Goal: Information Seeking & Learning: Learn about a topic

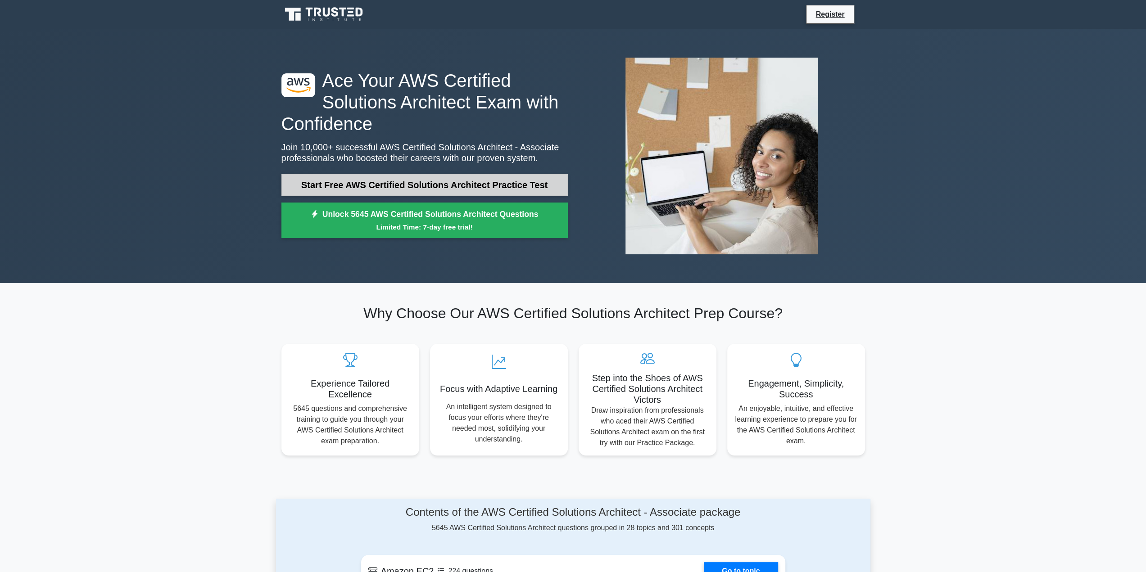
click at [412, 190] on link "Start Free AWS Certified Solutions Architect Practice Test" at bounding box center [424, 185] width 286 height 22
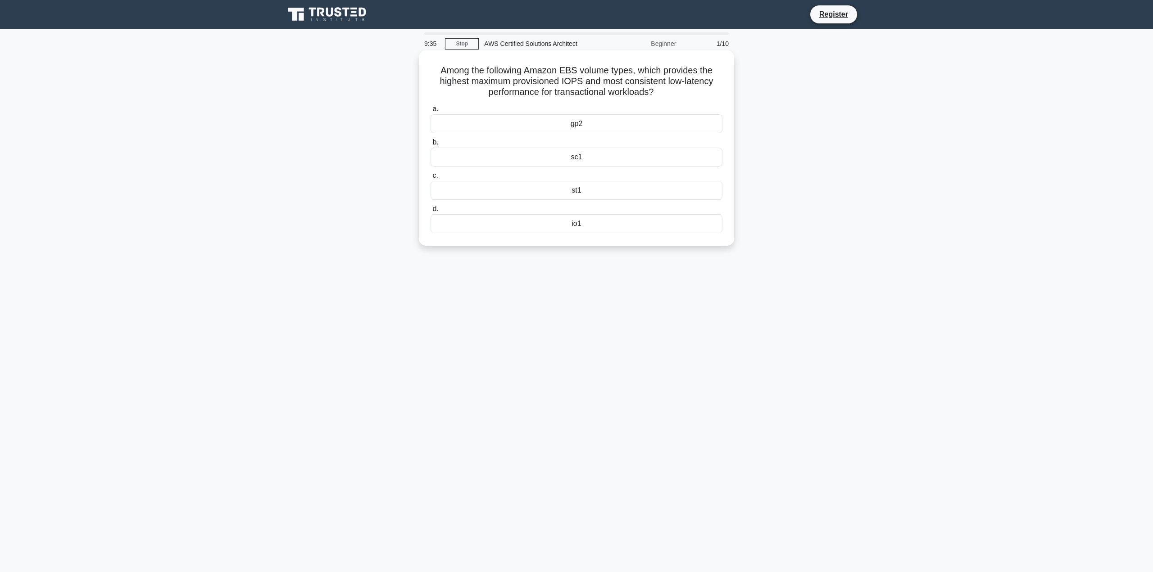
click at [576, 126] on div "gp2" at bounding box center [577, 123] width 292 height 19
click at [431, 112] on input "a. gp2" at bounding box center [431, 109] width 0 height 6
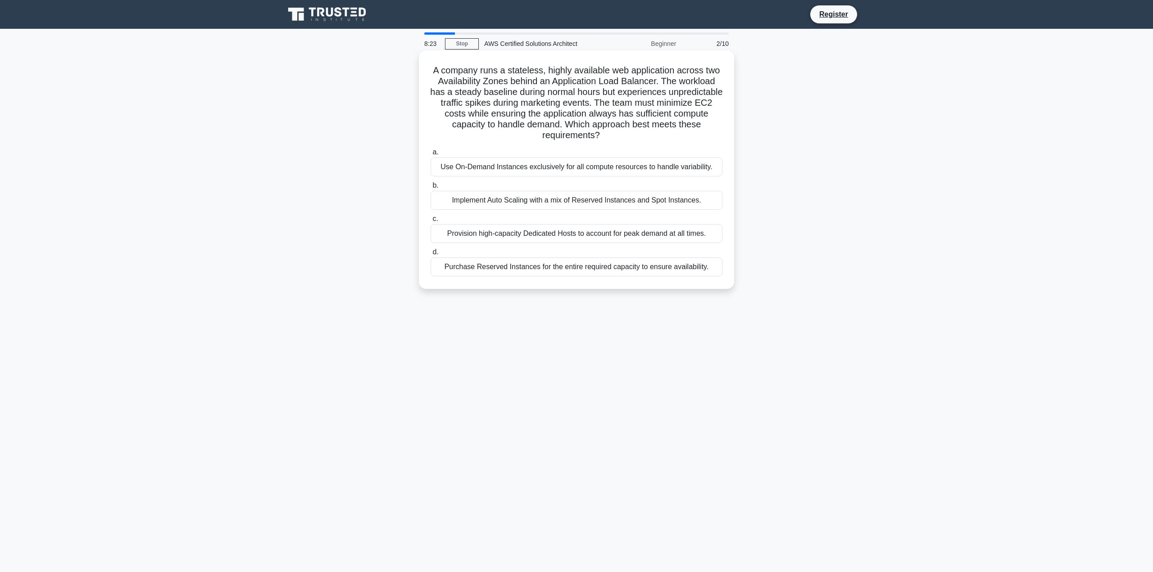
click at [622, 200] on div "Implement Auto Scaling with a mix of Reserved Instances and Spot Instances." at bounding box center [577, 200] width 292 height 19
click at [431, 189] on input "b. Implement Auto Scaling with a mix of Reserved Instances and Spot Instances." at bounding box center [431, 186] width 0 height 6
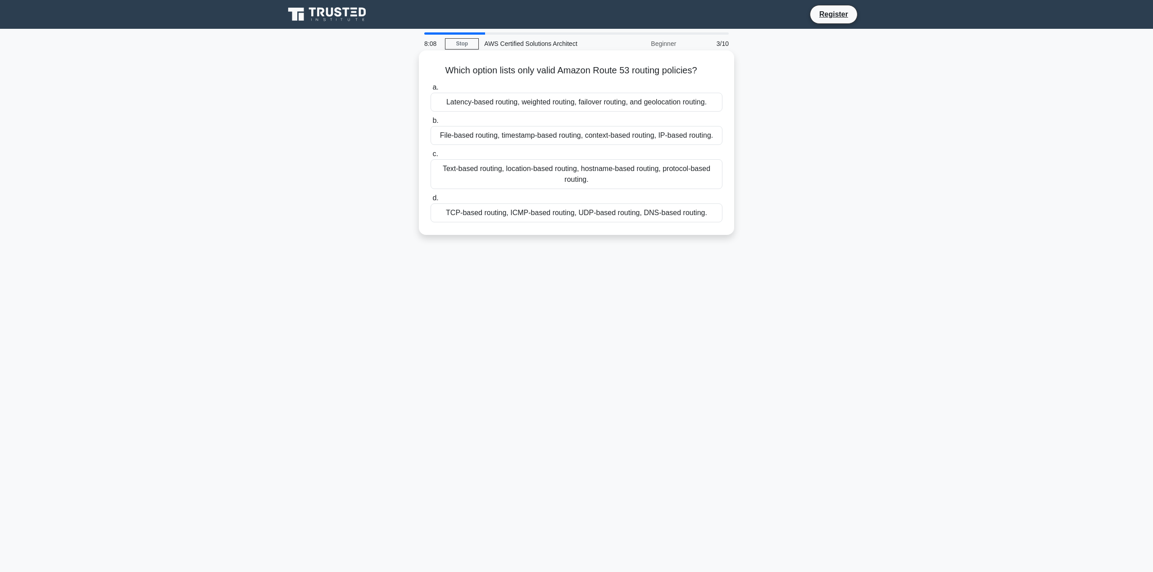
click at [616, 212] on div "TCP-based routing, ICMP-based routing, UDP-based routing, DNS-based routing." at bounding box center [577, 213] width 292 height 19
click at [431, 201] on input "d. TCP-based routing, ICMP-based routing, UDP-based routing, DNS-based routing." at bounding box center [431, 198] width 0 height 6
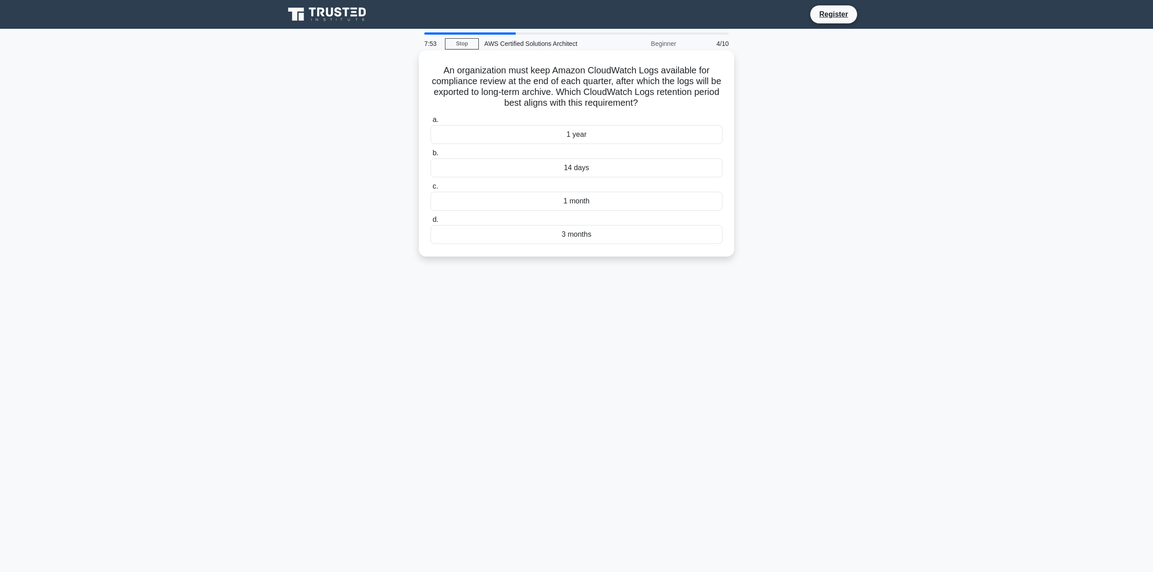
click at [655, 134] on div "1 year" at bounding box center [577, 134] width 292 height 19
click at [431, 123] on input "a. 1 year" at bounding box center [431, 120] width 0 height 6
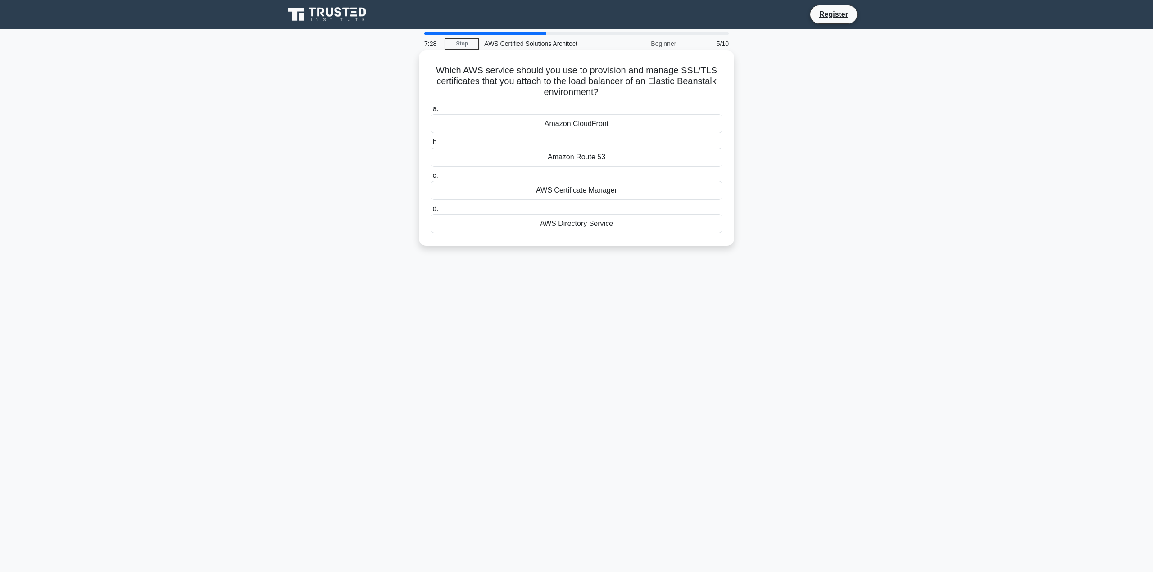
click at [615, 193] on div "AWS Certificate Manager" at bounding box center [577, 190] width 292 height 19
click at [431, 179] on input "c. AWS Certificate Manager" at bounding box center [431, 176] width 0 height 6
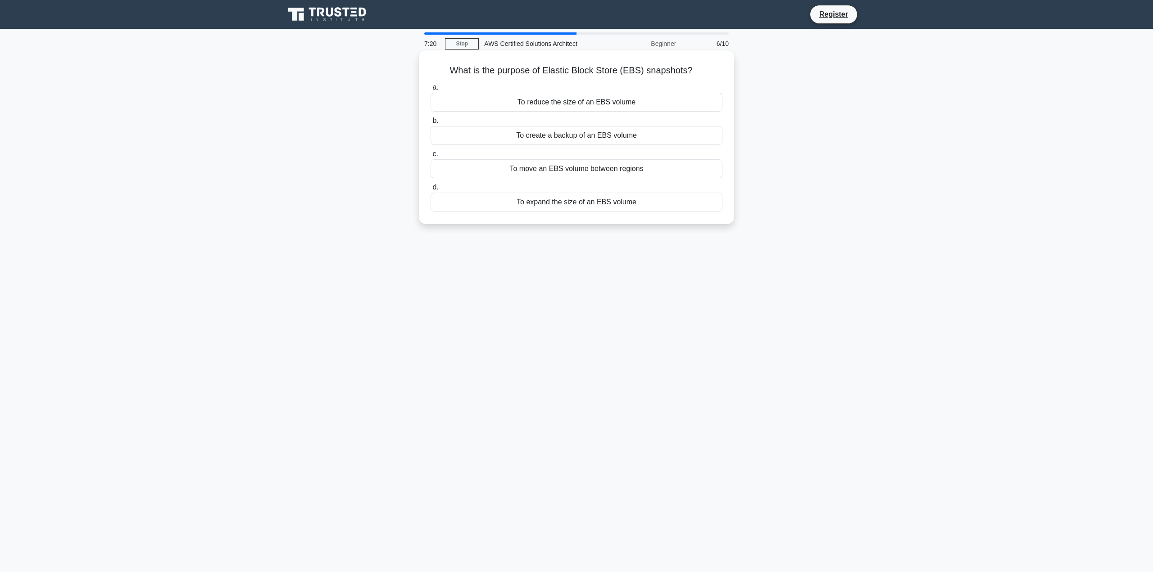
click at [653, 141] on div "To create a backup of an EBS volume" at bounding box center [577, 135] width 292 height 19
click at [431, 124] on input "b. To create a backup of an EBS volume" at bounding box center [431, 121] width 0 height 6
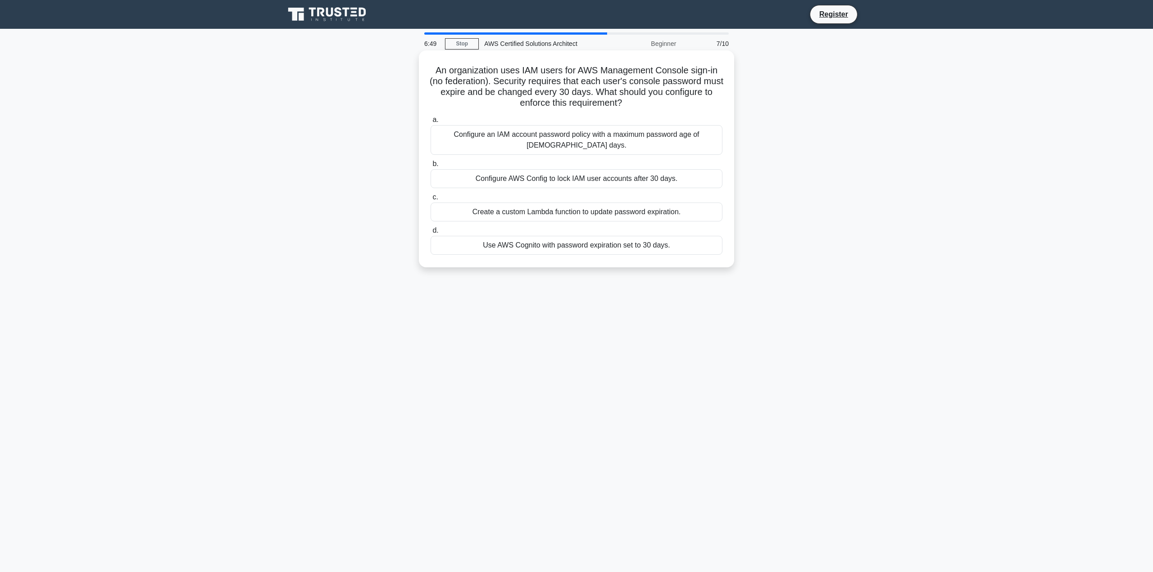
click at [673, 135] on div "Configure an IAM account password policy with a maximum password age of [DEMOGR…" at bounding box center [577, 140] width 292 height 30
click at [431, 123] on input "a. Configure an IAM account password policy with a maximum password age of 30 d…" at bounding box center [431, 120] width 0 height 6
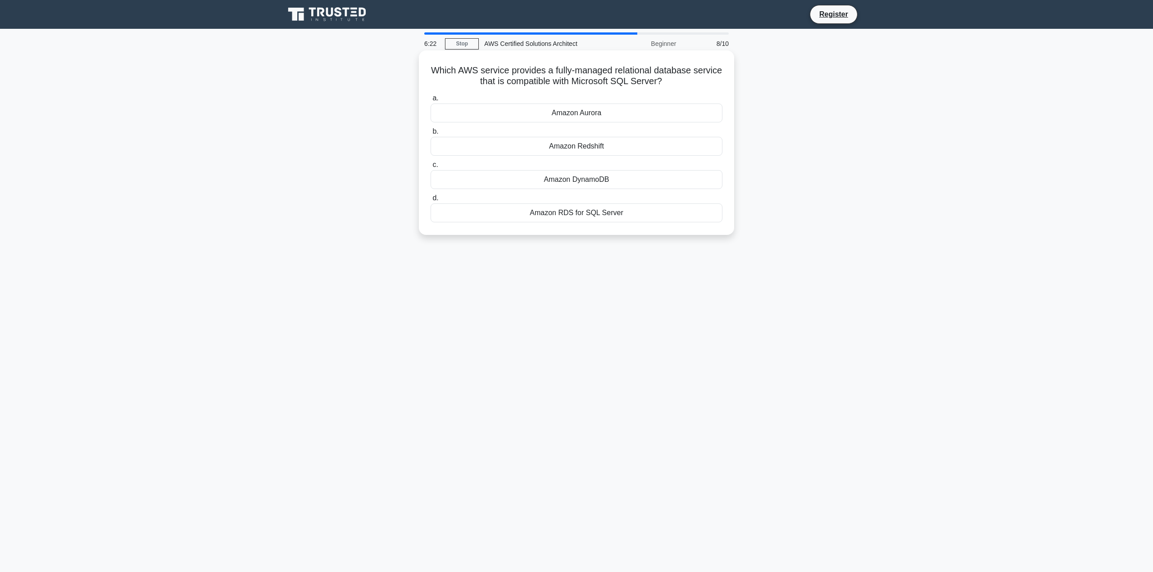
click at [631, 219] on div "Amazon RDS for SQL Server" at bounding box center [577, 213] width 292 height 19
click at [431, 201] on input "d. Amazon RDS for SQL Server" at bounding box center [431, 198] width 0 height 6
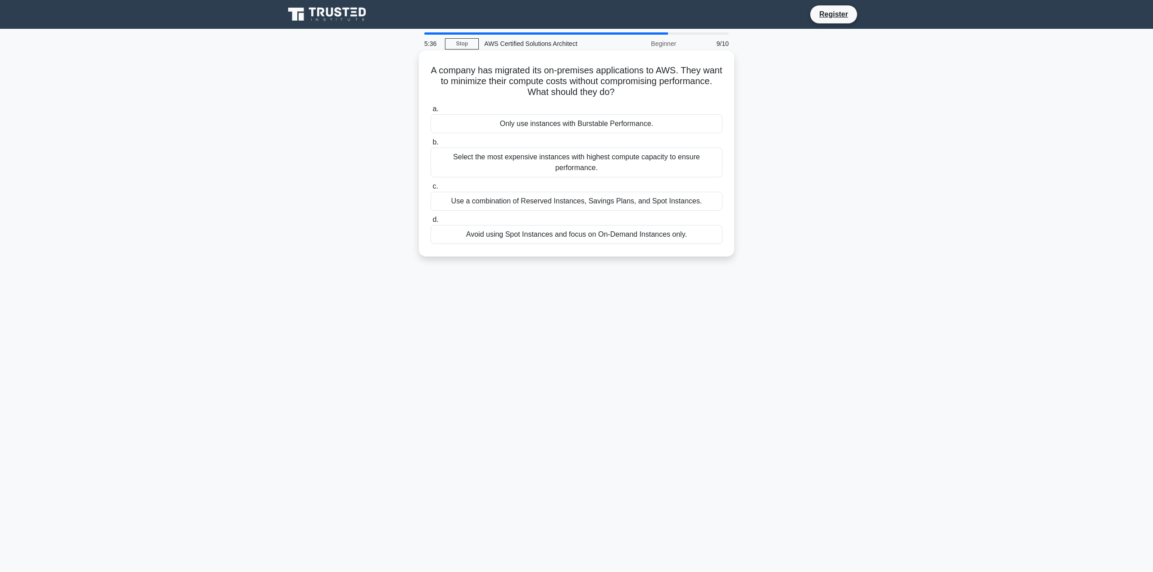
click at [622, 199] on div "Use a combination of Reserved Instances, Savings Plans, and Spot Instances." at bounding box center [577, 201] width 292 height 19
click at [431, 190] on input "c. Use a combination of Reserved Instances, Savings Plans, and Spot Instances." at bounding box center [431, 187] width 0 height 6
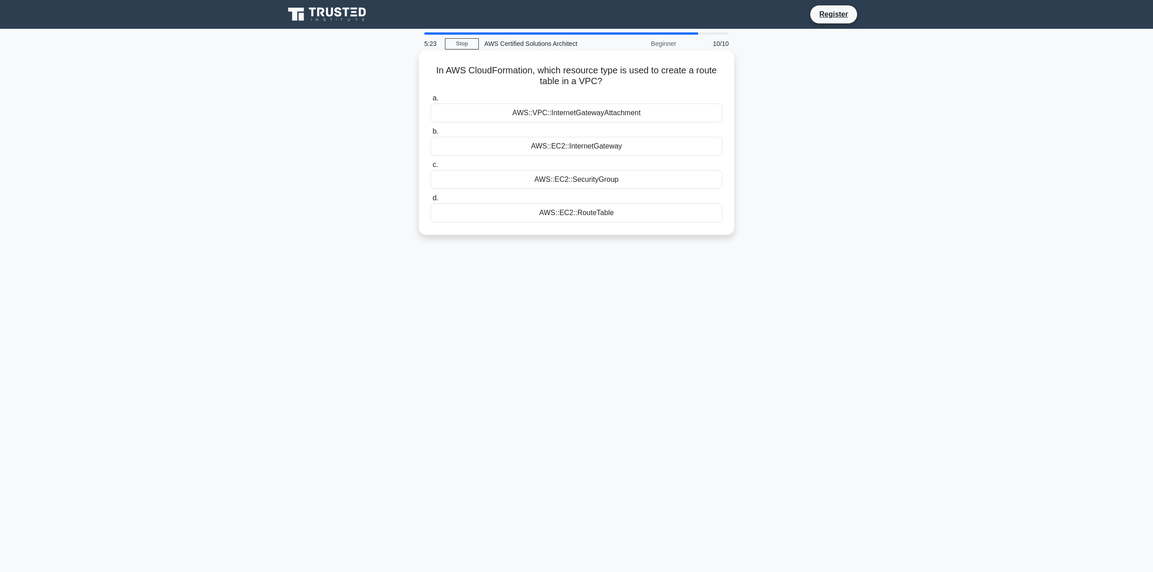
click at [630, 216] on div "AWS::EC2::RouteTable" at bounding box center [577, 213] width 292 height 19
click at [431, 201] on input "d. AWS::EC2::RouteTable" at bounding box center [431, 198] width 0 height 6
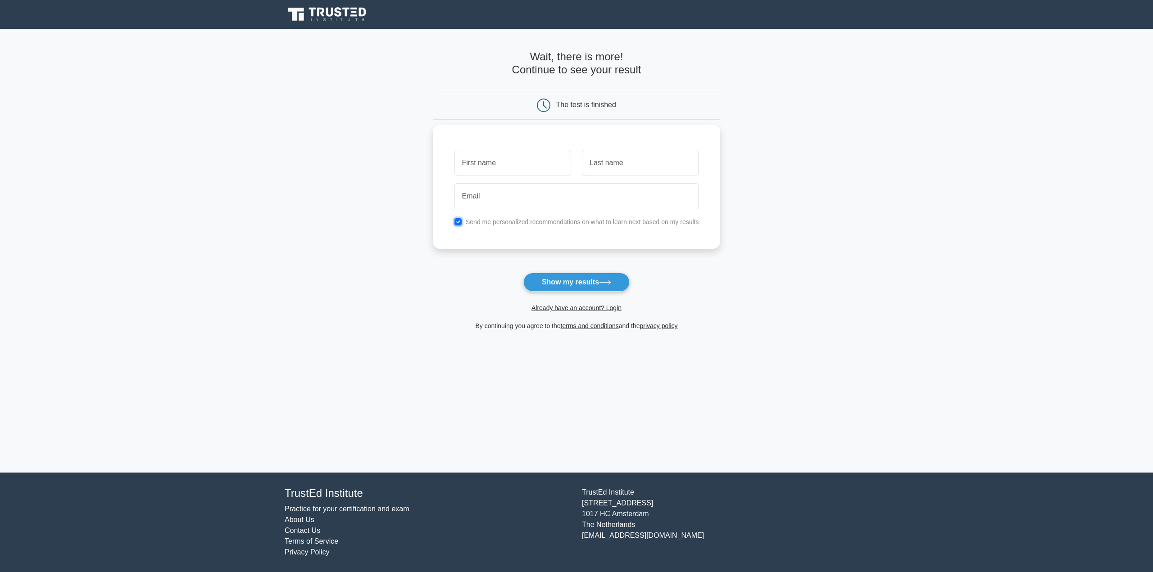
click at [461, 224] on input "checkbox" at bounding box center [457, 221] width 7 height 7
checkbox input "false"
click at [592, 285] on button "Show my results" at bounding box center [576, 282] width 106 height 19
click at [515, 157] on input "text" at bounding box center [512, 163] width 117 height 26
type input "Char"
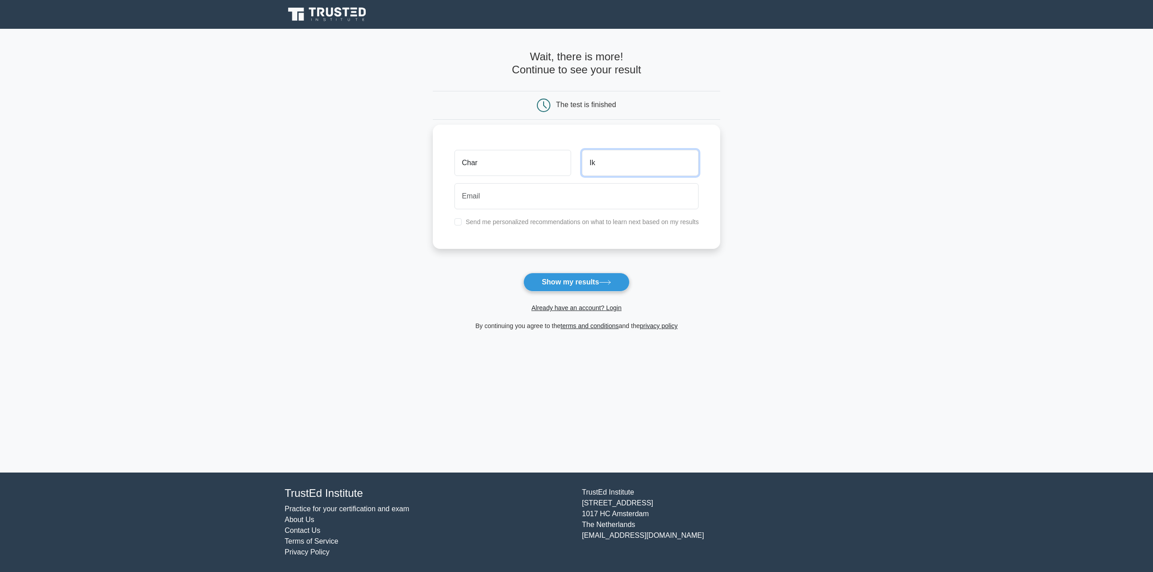
type input "Ik"
type input "sleektrends7@gmail.com"
click at [586, 288] on button "Show my results" at bounding box center [576, 282] width 106 height 19
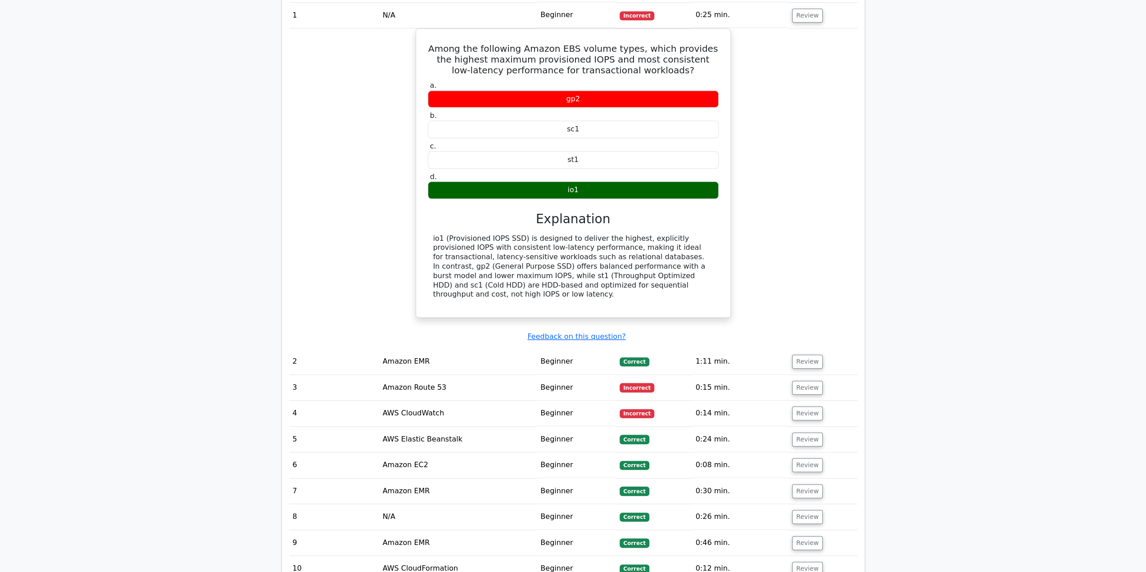
scroll to position [781, 0]
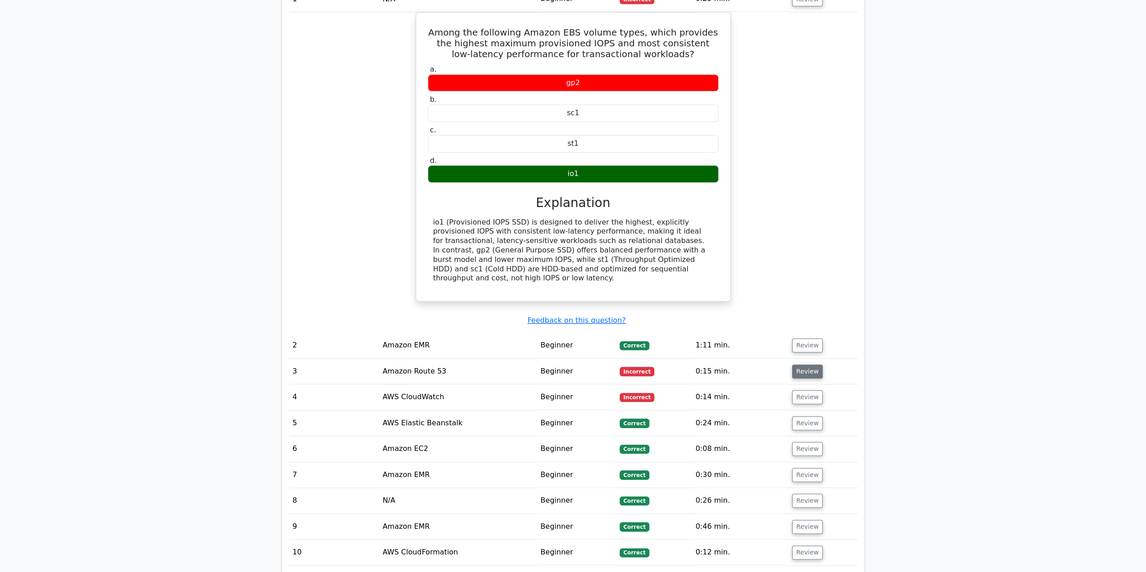
click at [804, 365] on button "Review" at bounding box center [807, 372] width 31 height 14
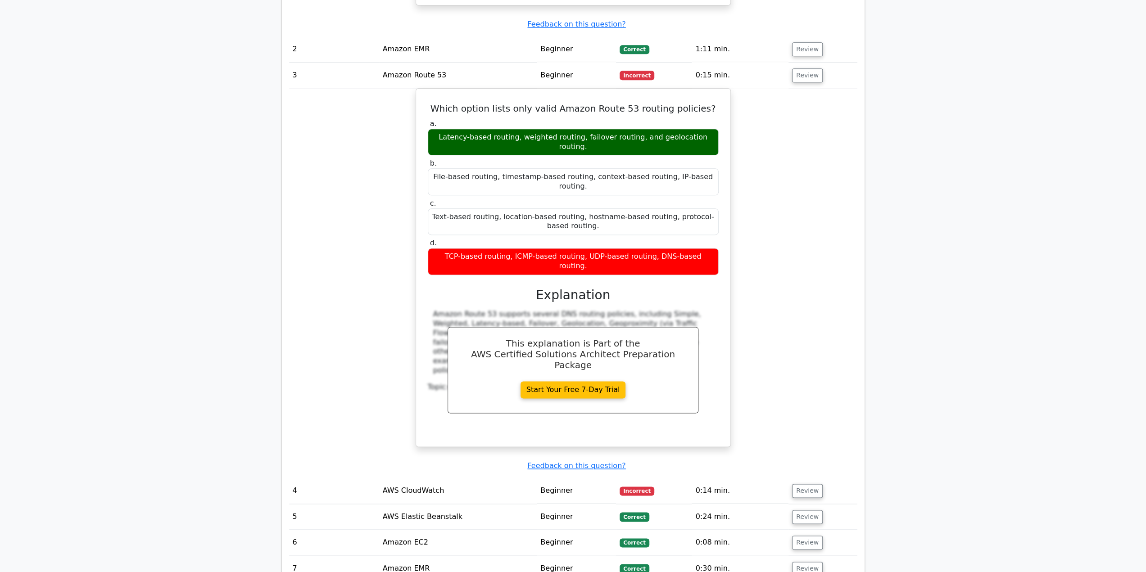
scroll to position [1141, 0]
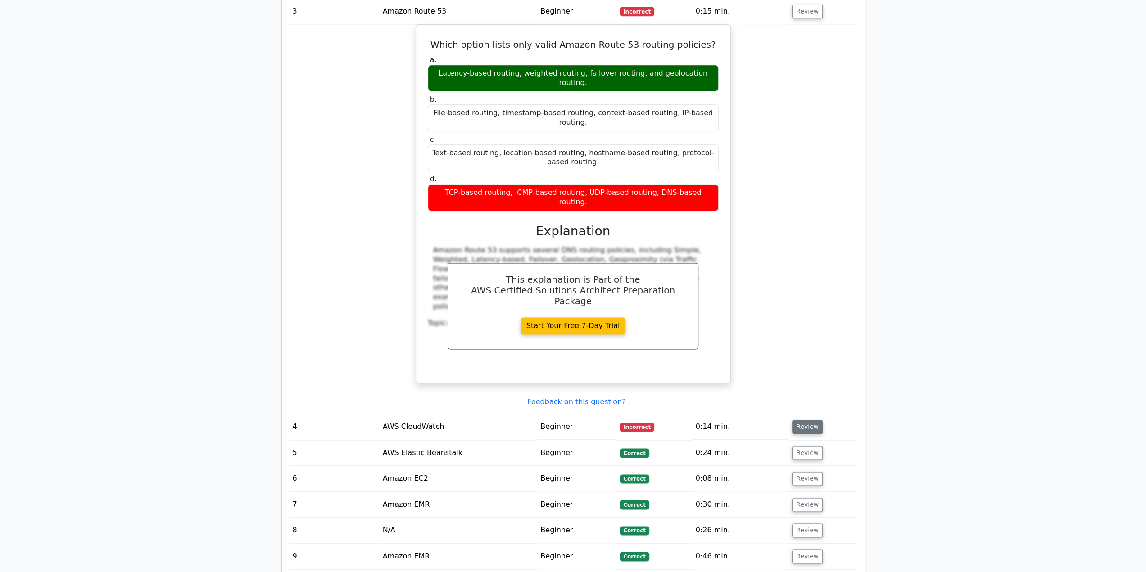
click at [807, 420] on button "Review" at bounding box center [807, 427] width 31 height 14
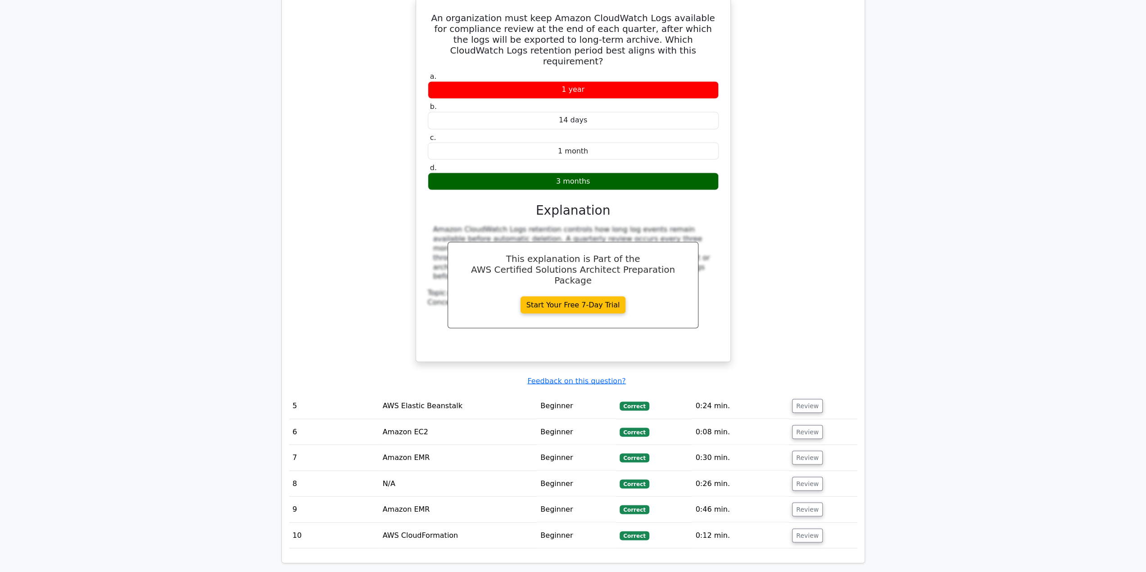
scroll to position [1681, 0]
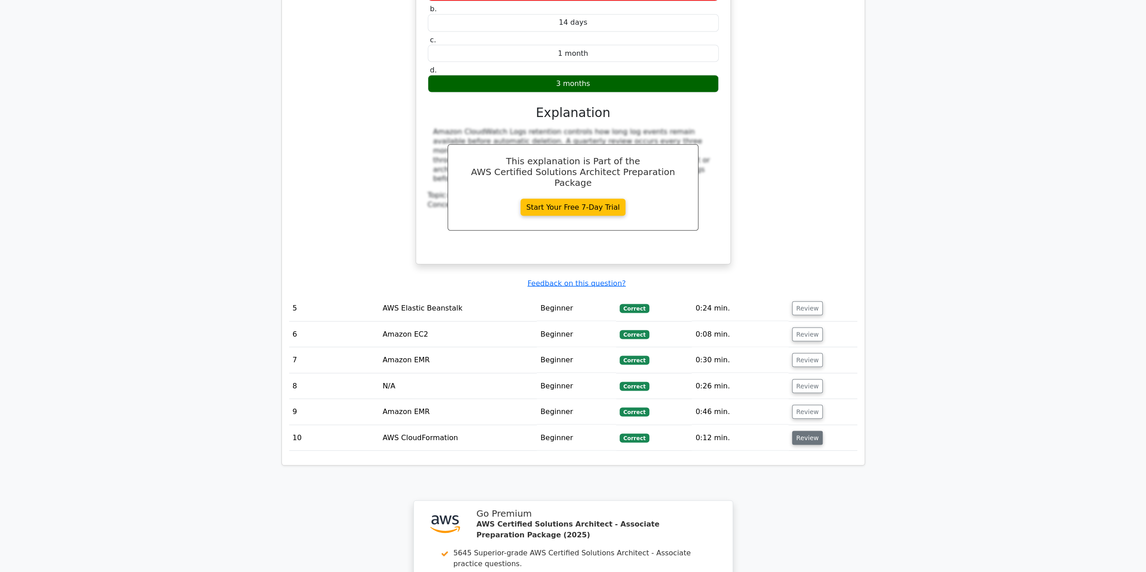
click at [811, 431] on button "Review" at bounding box center [807, 438] width 31 height 14
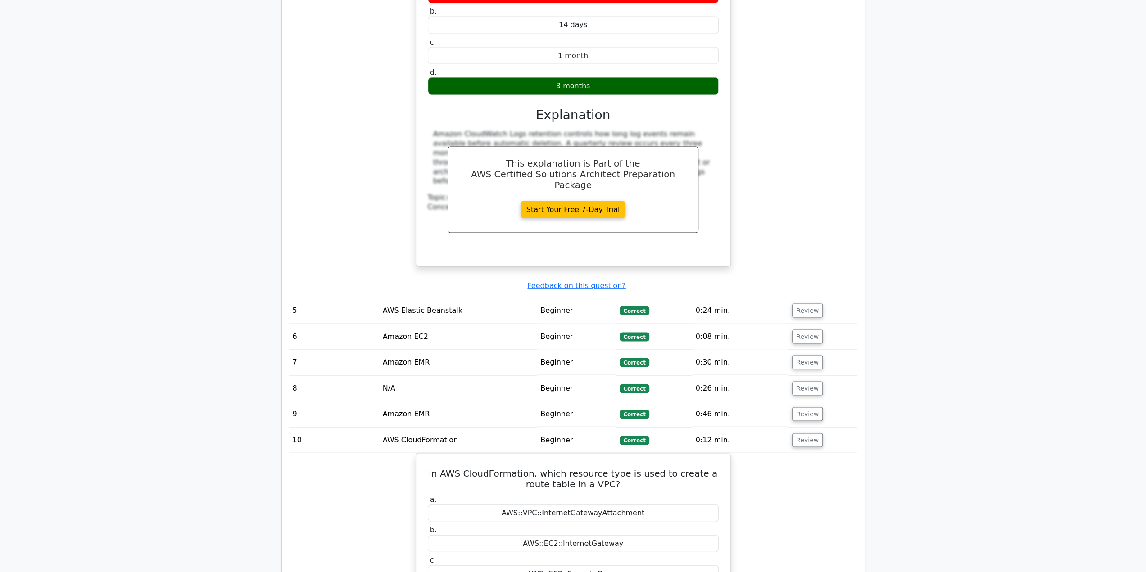
scroll to position [1741, 0]
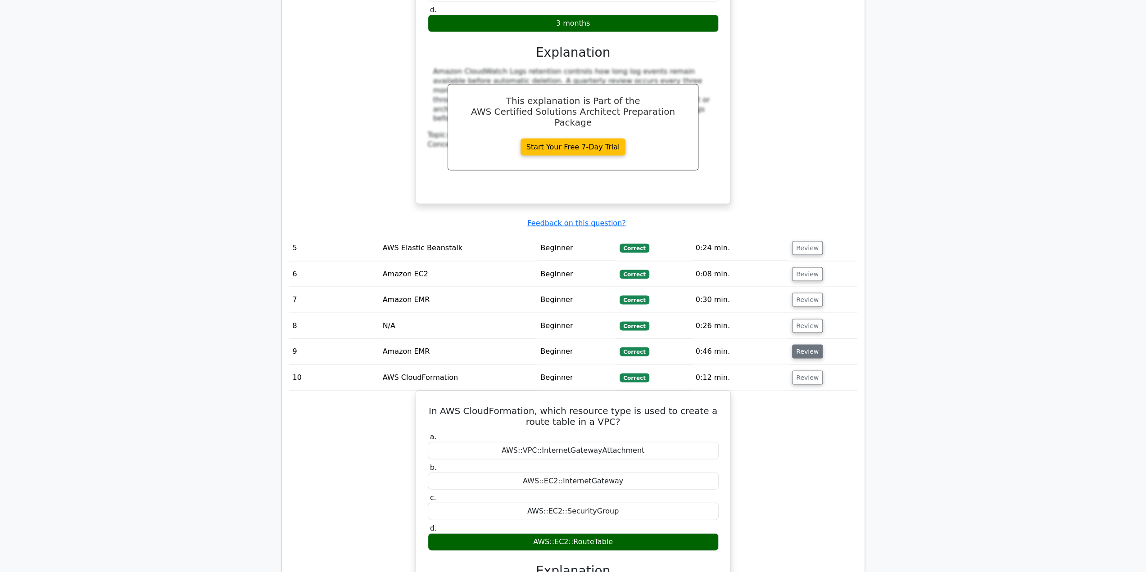
click at [810, 345] on button "Review" at bounding box center [807, 352] width 31 height 14
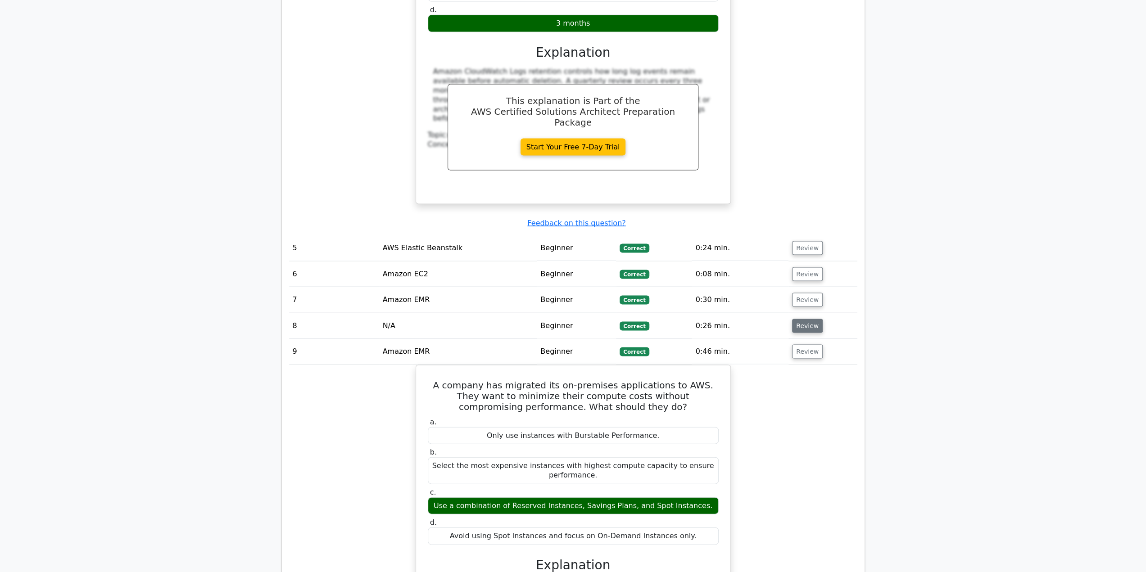
click at [807, 319] on button "Review" at bounding box center [807, 326] width 31 height 14
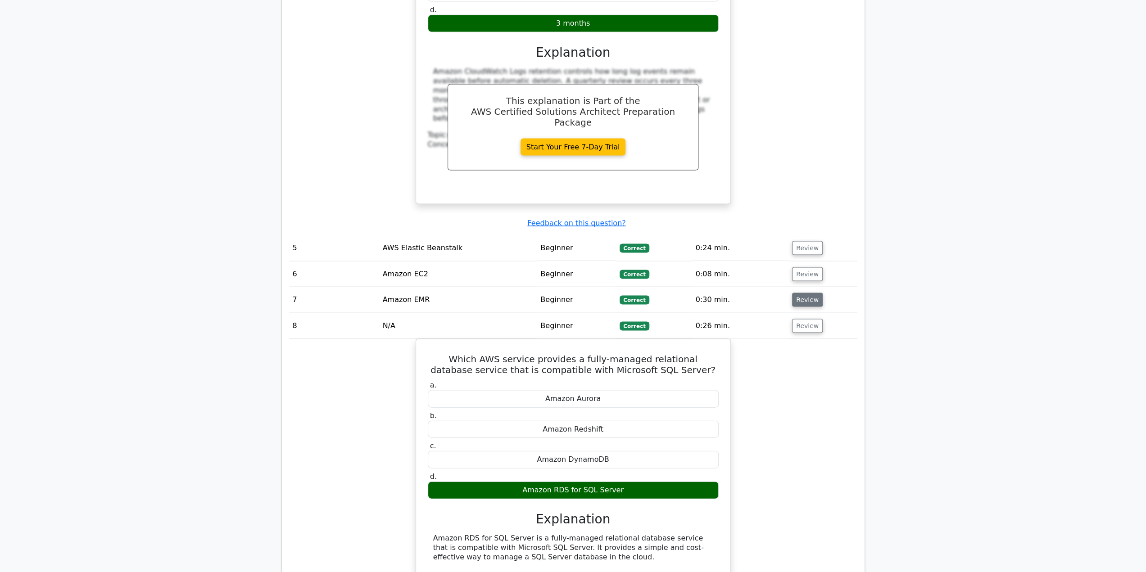
click at [801, 293] on button "Review" at bounding box center [807, 300] width 31 height 14
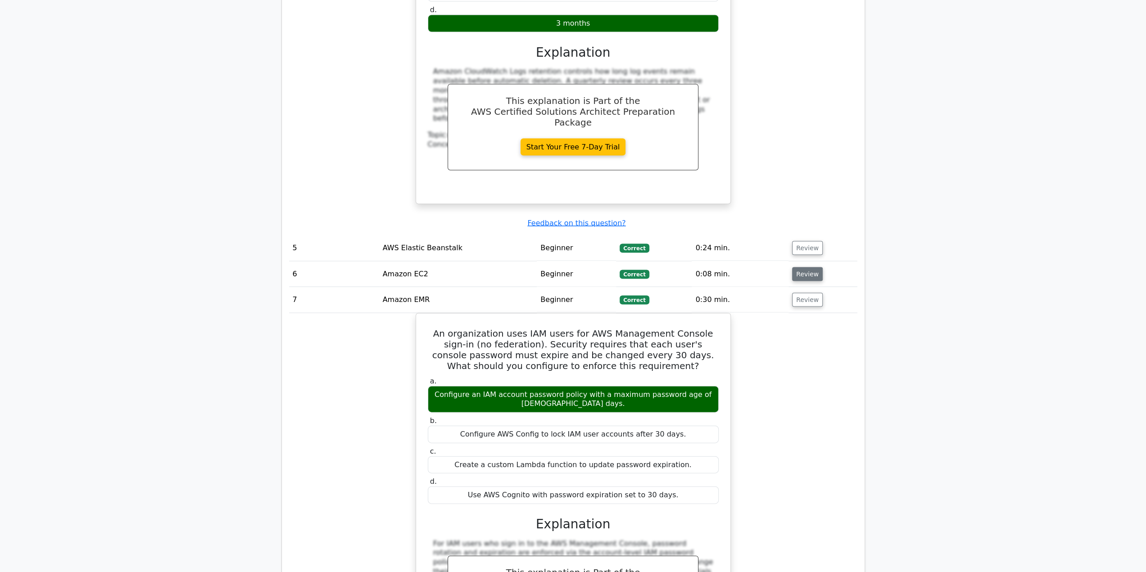
click at [804, 268] on button "Review" at bounding box center [807, 275] width 31 height 14
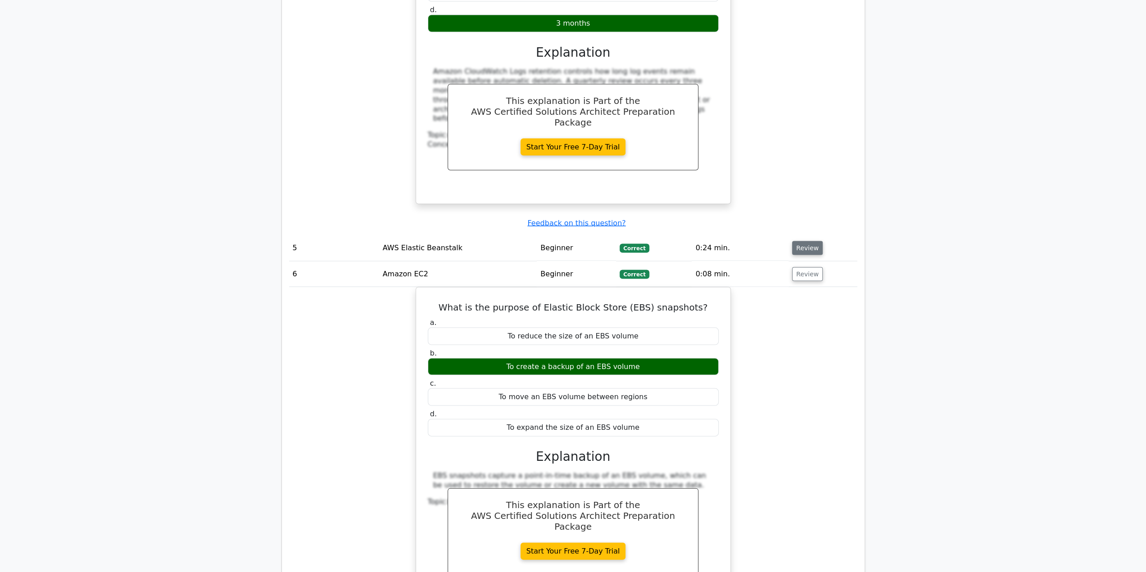
click at [808, 241] on button "Review" at bounding box center [807, 248] width 31 height 14
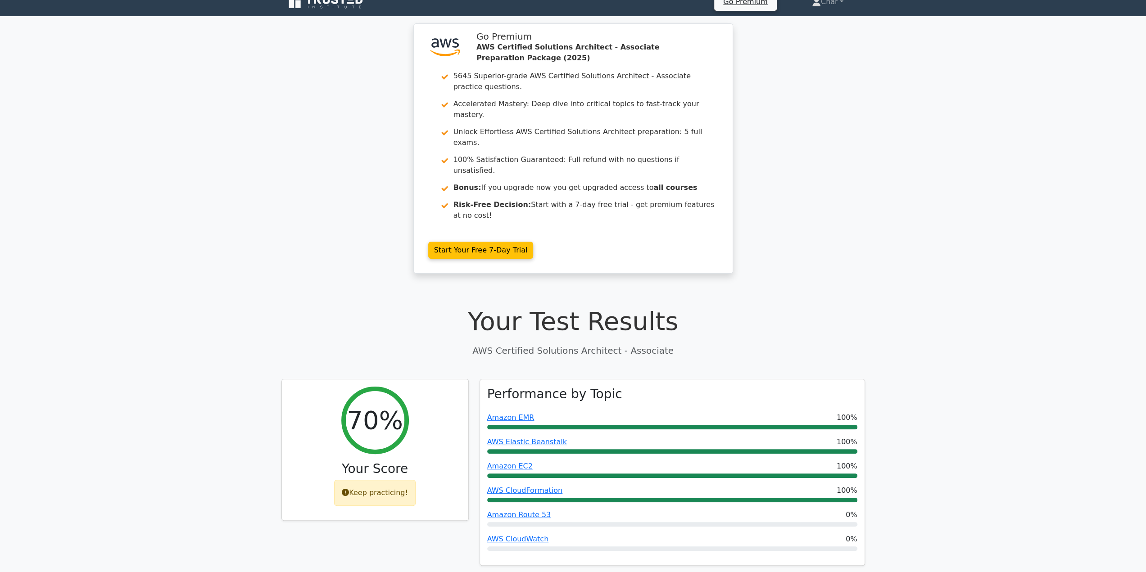
scroll to position [0, 0]
